Goal: Information Seeking & Learning: Learn about a topic

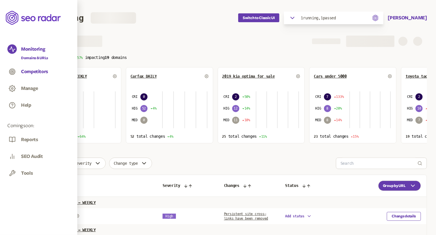
click at [36, 72] on button "Competitors" at bounding box center [34, 71] width 27 height 6
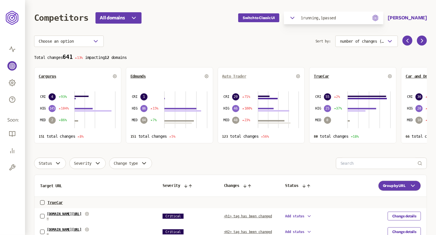
click at [237, 78] on span "Auto Trader" at bounding box center [234, 76] width 24 height 5
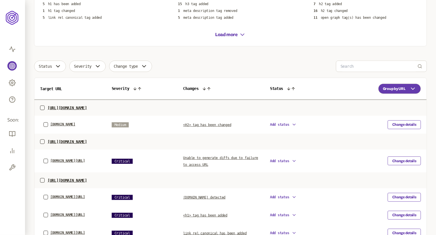
scroll to position [117, 0]
click at [56, 89] on th "Target URL" at bounding box center [70, 89] width 72 height 22
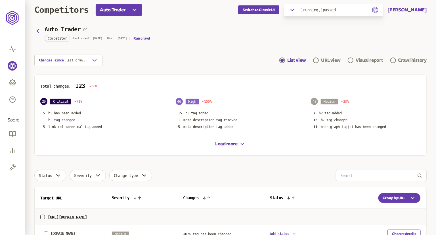
scroll to position [0, 0]
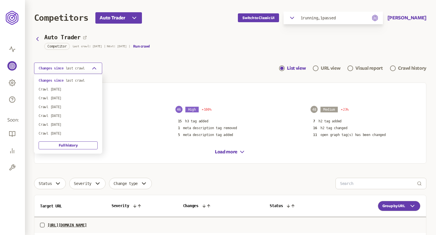
click at [79, 72] on button "Changes since last crawl" at bounding box center [68, 67] width 68 height 11
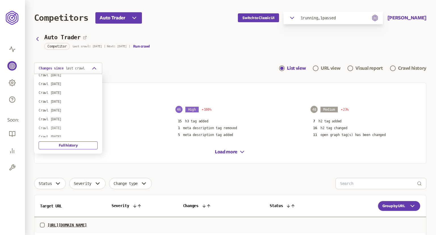
click at [68, 128] on div "Crawl 19th Nov 2024" at bounding box center [68, 127] width 59 height 5
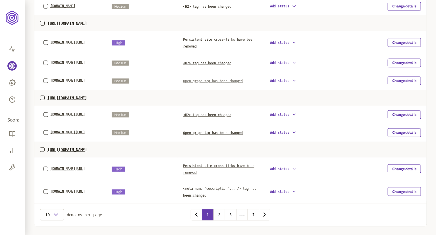
scroll to position [276, 0]
click at [87, 148] on p "https://www.autotrader.com/cars-for-sale/Used+Cars/2018/Ford/F150" at bounding box center [66, 149] width 39 height 5
copy p "https://www.autotrader.com/cars-for-sale/Used+Cars/2018/Ford/F150"
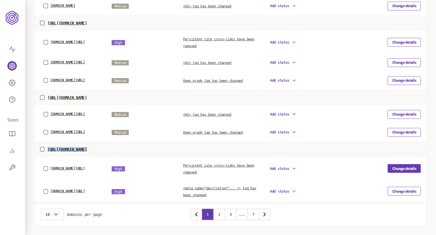
click at [404, 167] on button "Change details" at bounding box center [403, 168] width 33 height 9
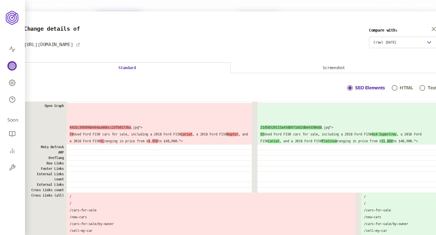
scroll to position [517, 0]
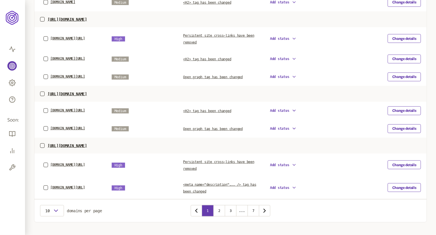
scroll to position [290, 0]
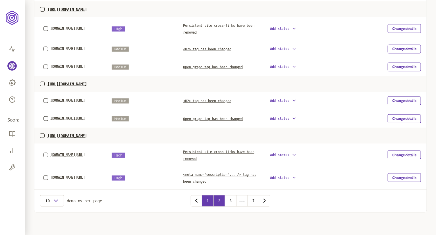
click at [219, 200] on button "2" at bounding box center [218, 200] width 11 height 11
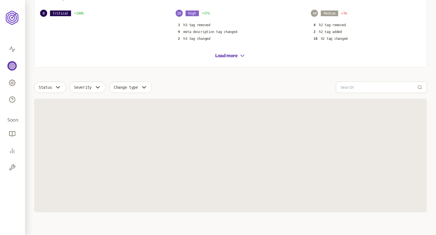
scroll to position [290, 0]
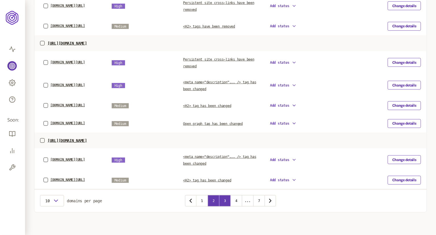
click at [226, 206] on button "3" at bounding box center [224, 200] width 11 height 11
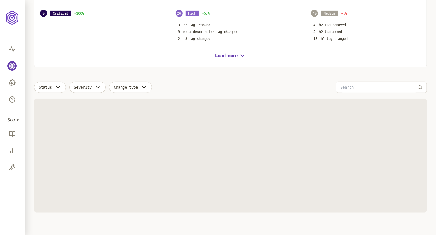
scroll to position [290, 0]
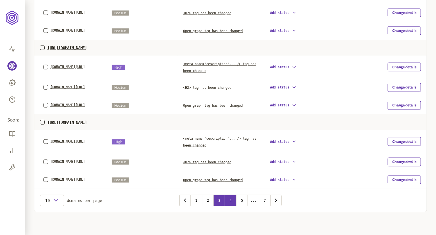
click at [232, 204] on button "4" at bounding box center [230, 199] width 11 height 11
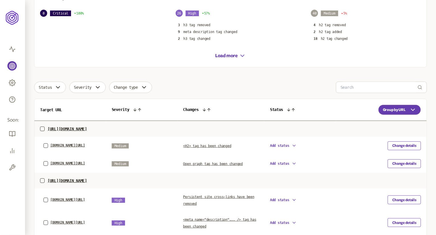
scroll to position [290, 0]
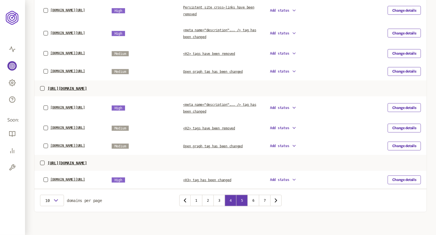
click at [243, 206] on button "5" at bounding box center [241, 199] width 11 height 11
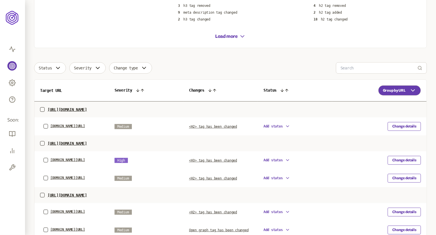
scroll to position [101, 0]
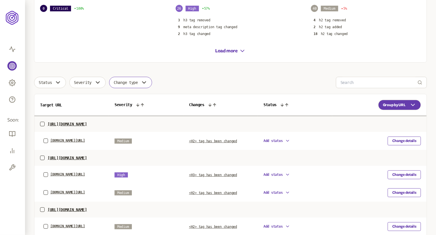
click at [123, 83] on span "Change type" at bounding box center [126, 82] width 24 height 5
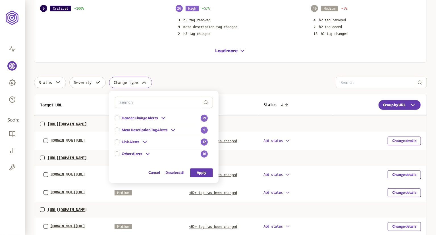
click at [123, 83] on span "Change type" at bounding box center [126, 82] width 24 height 5
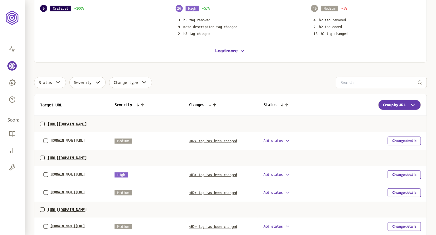
click at [132, 88] on div "Change type" at bounding box center [130, 82] width 43 height 11
click at [134, 83] on span "Change type" at bounding box center [126, 82] width 24 height 5
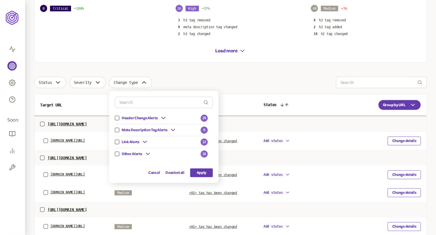
scroll to position [135, 0]
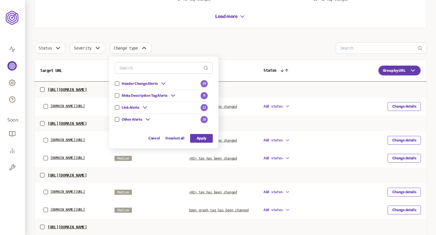
click at [149, 118] on icon at bounding box center [147, 119] width 7 height 7
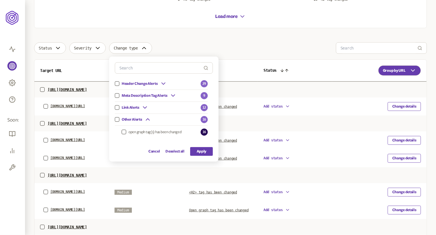
click at [167, 84] on icon at bounding box center [163, 83] width 7 height 7
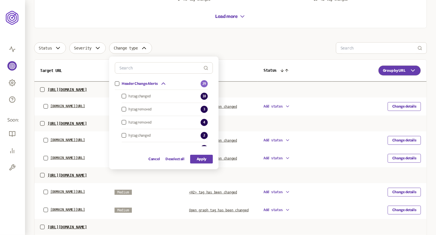
scroll to position [57, 0]
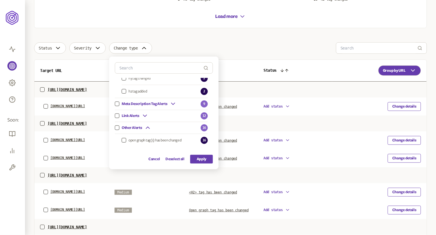
click at [147, 128] on icon at bounding box center [147, 127] width 7 height 7
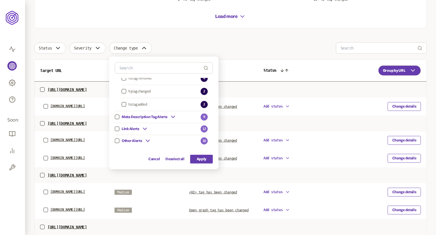
click at [147, 127] on icon at bounding box center [144, 128] width 7 height 7
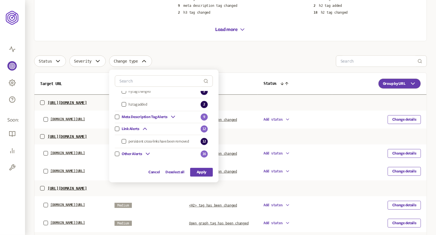
scroll to position [118, 0]
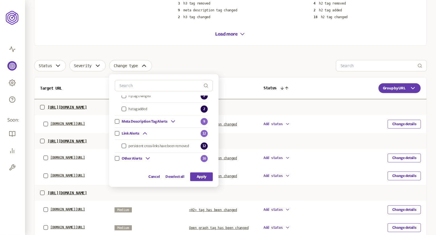
click at [161, 46] on main "Competitors Auto Trader Switch to Classic UI 1 running, 1 passed .radar-loader-…" at bounding box center [230, 155] width 411 height 547
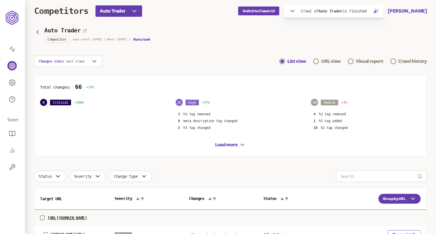
scroll to position [118, 0]
